Goal: Task Accomplishment & Management: Use online tool/utility

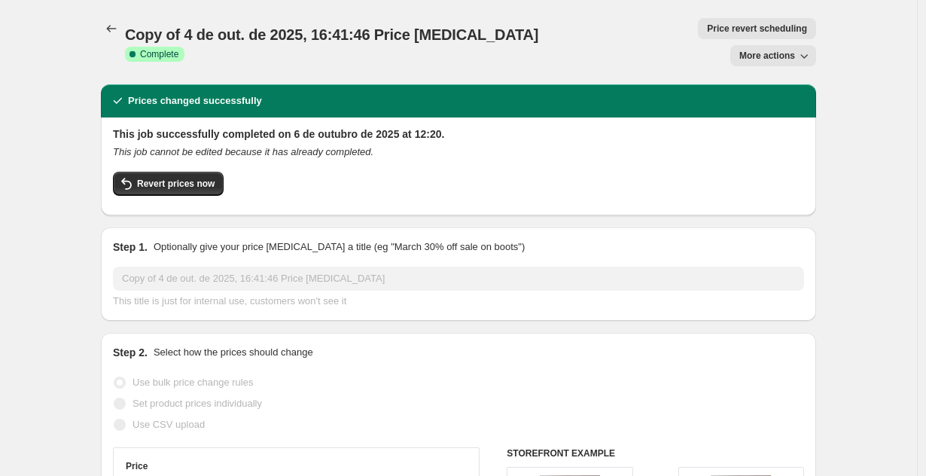
select select "percentage"
select select "collection"
select select "not_equal"
